Goal: Task Accomplishment & Management: Manage account settings

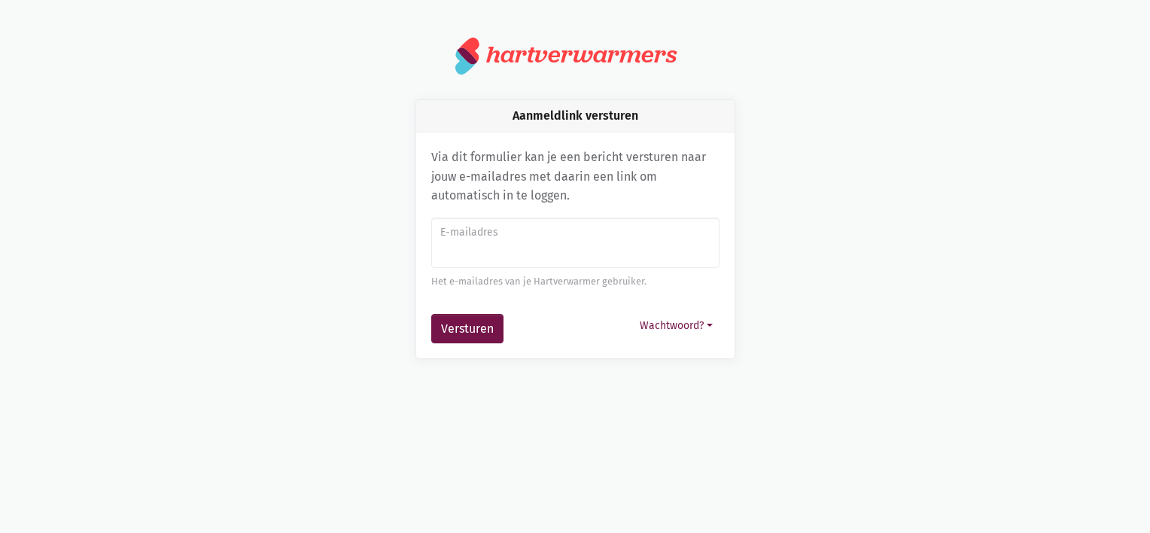
drag, startPoint x: 0, startPoint y: 0, endPoint x: 530, endPoint y: 243, distance: 583.0
click at [530, 243] on input "E-mailadres" at bounding box center [575, 243] width 288 height 51
type input "[EMAIL_ADDRESS][DOMAIN_NAME]"
click at [451, 331] on button "Versturen" at bounding box center [467, 329] width 72 height 30
click at [507, 244] on input "E-mailadres" at bounding box center [575, 243] width 288 height 51
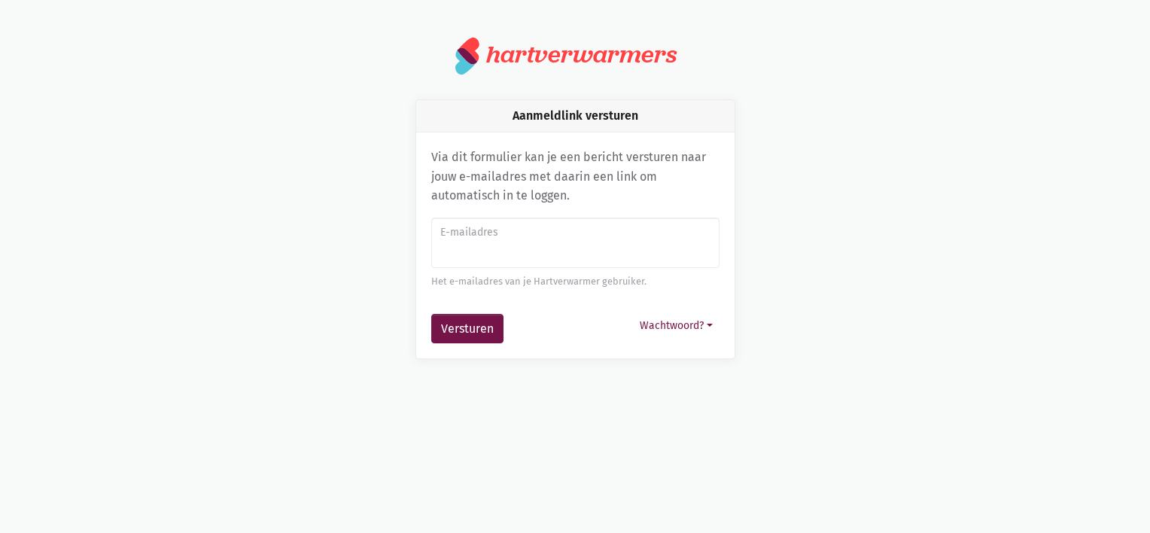
type input "[EMAIL_ADDRESS][DOMAIN_NAME]"
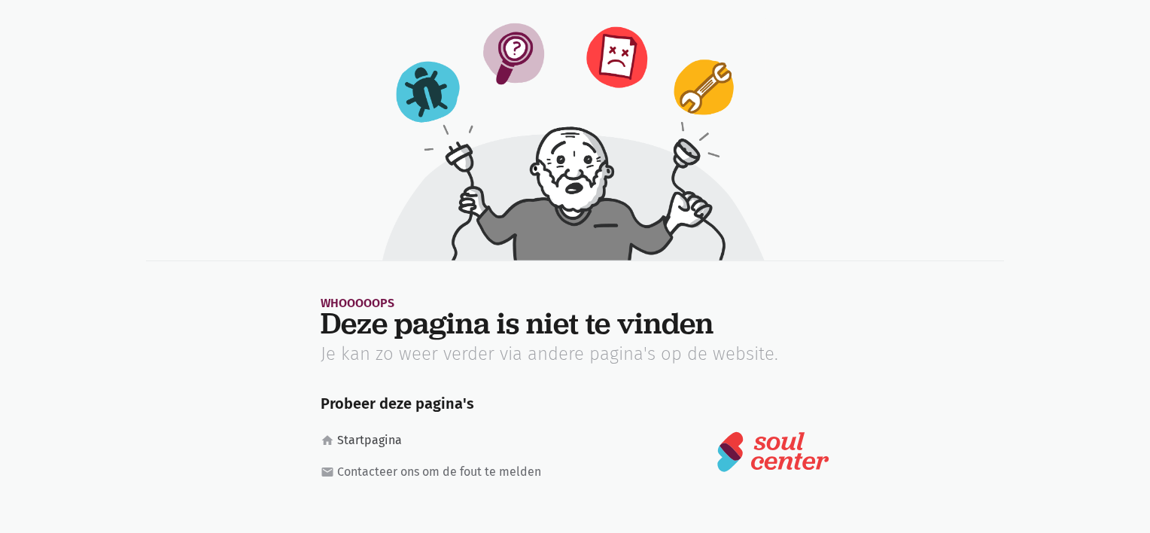
click at [363, 443] on link "home Startpagina" at bounding box center [439, 441] width 236 height 20
